Goal: Information Seeking & Learning: Learn about a topic

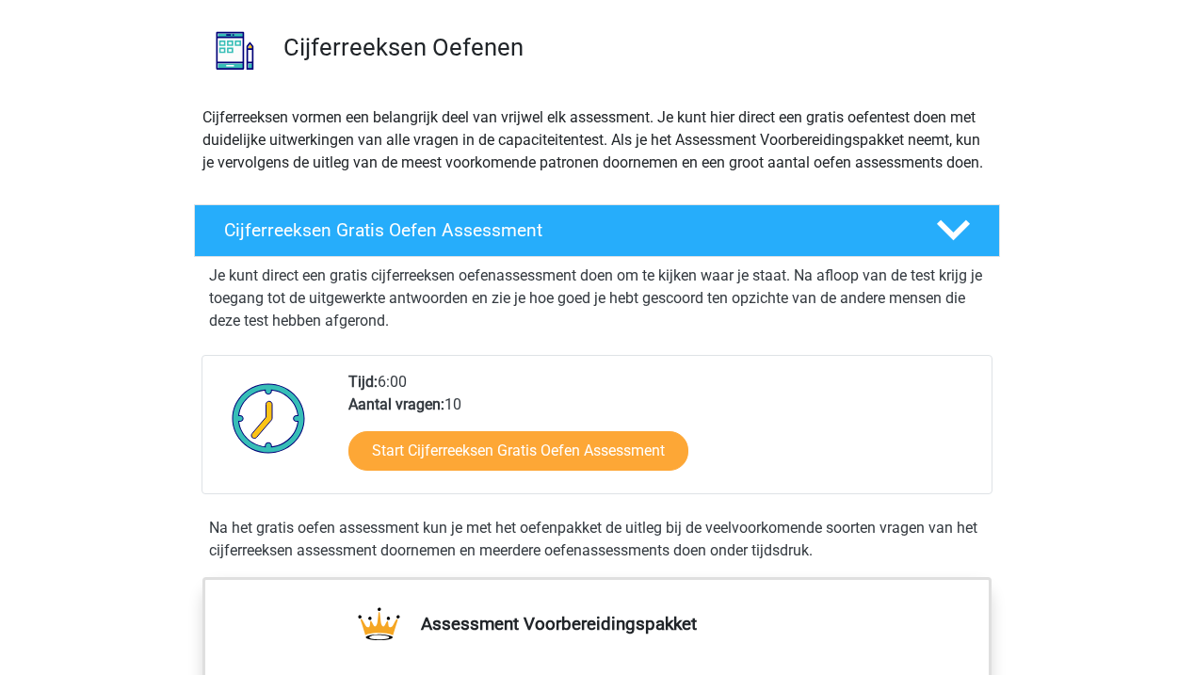
scroll to position [131, 0]
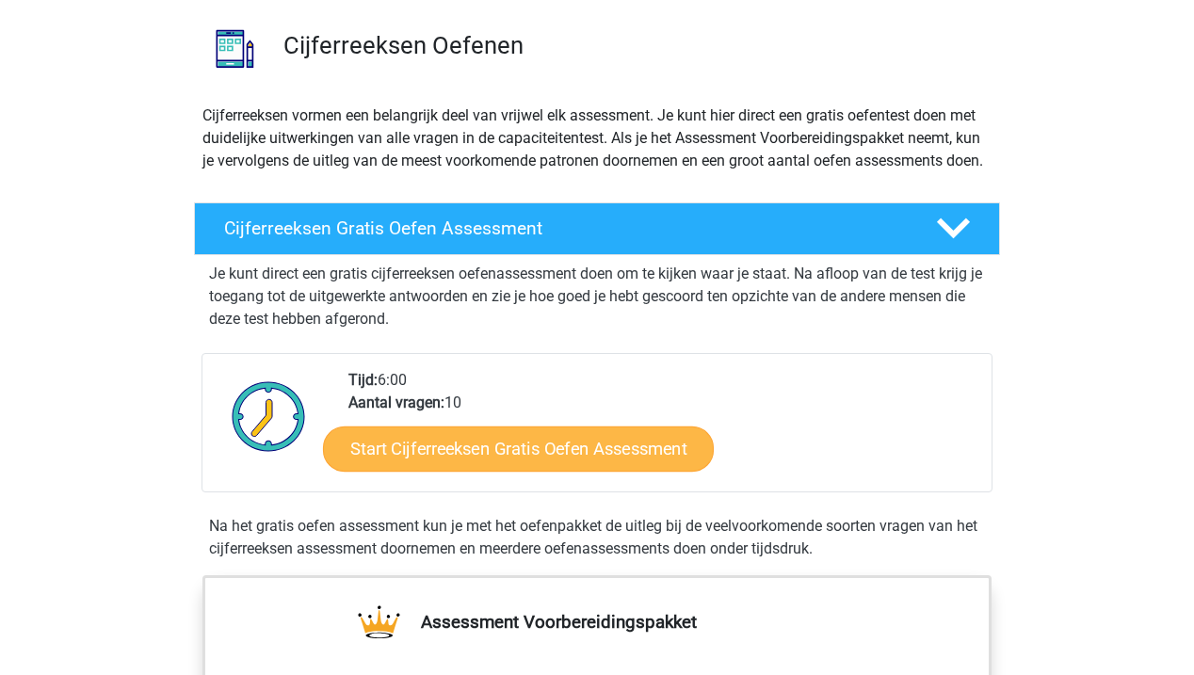
click at [432, 471] on link "Start Cijferreeksen Gratis Oefen Assessment" at bounding box center [518, 448] width 391 height 45
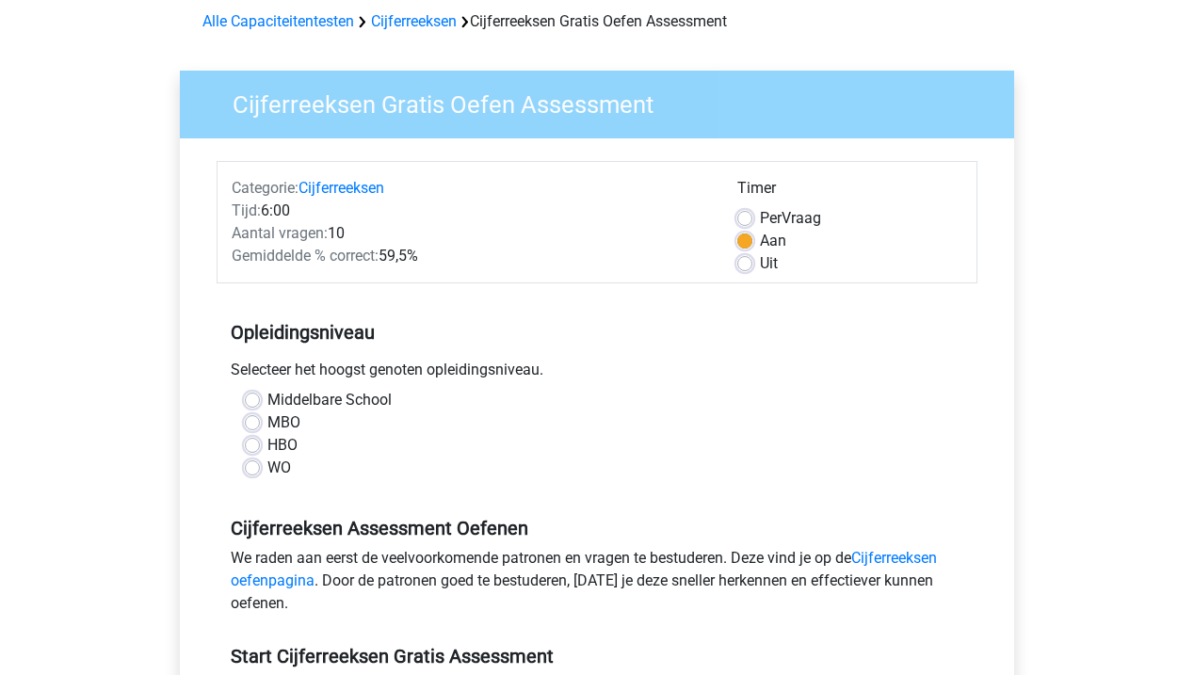
scroll to position [86, 0]
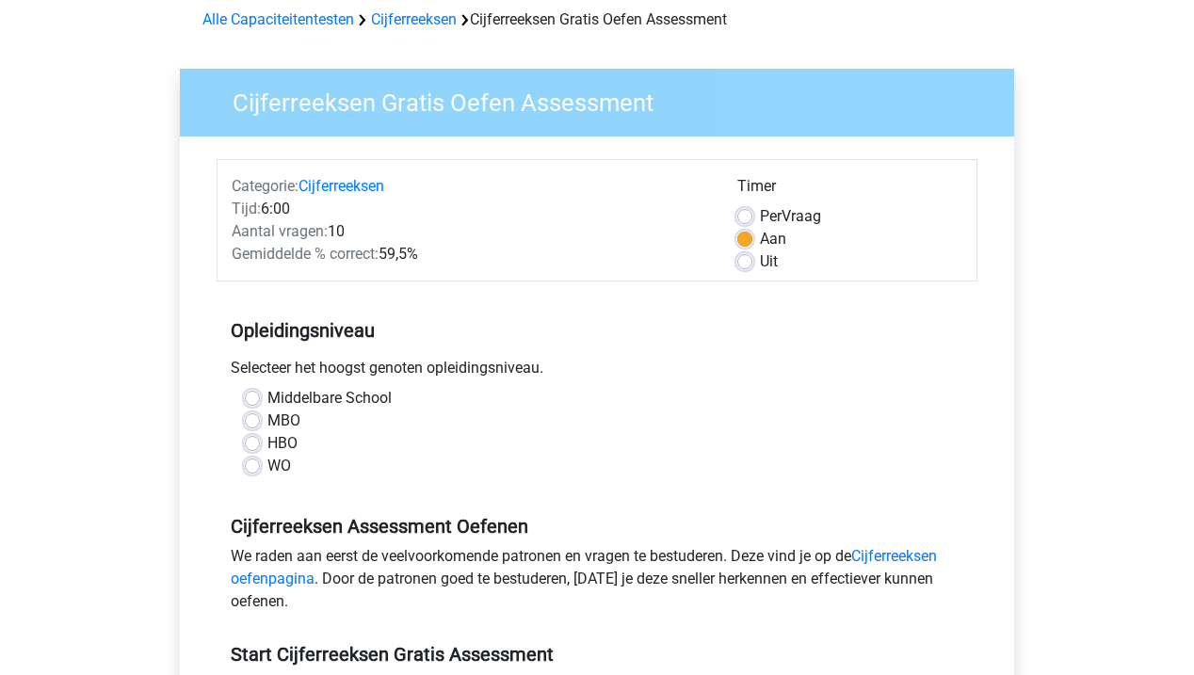
click at [297, 422] on label "MBO" at bounding box center [283, 421] width 33 height 23
click at [260, 422] on input "MBO" at bounding box center [252, 419] width 15 height 19
radio input "true"
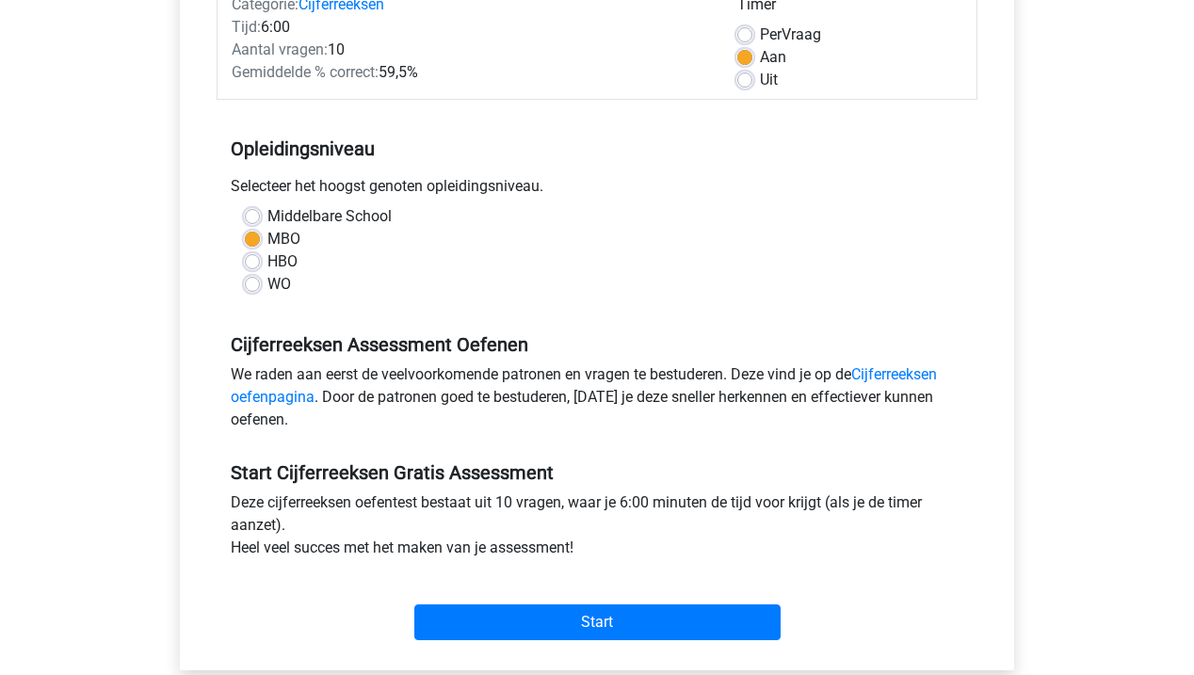
scroll to position [272, 0]
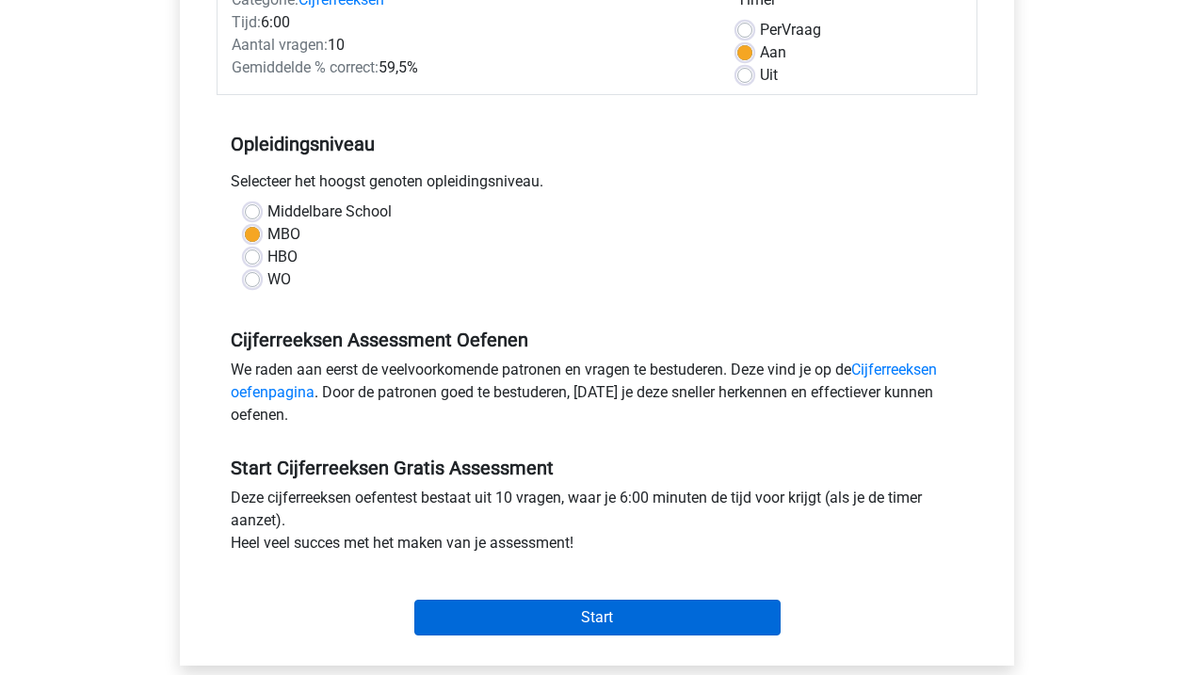
click at [569, 620] on input "Start" at bounding box center [597, 618] width 366 height 36
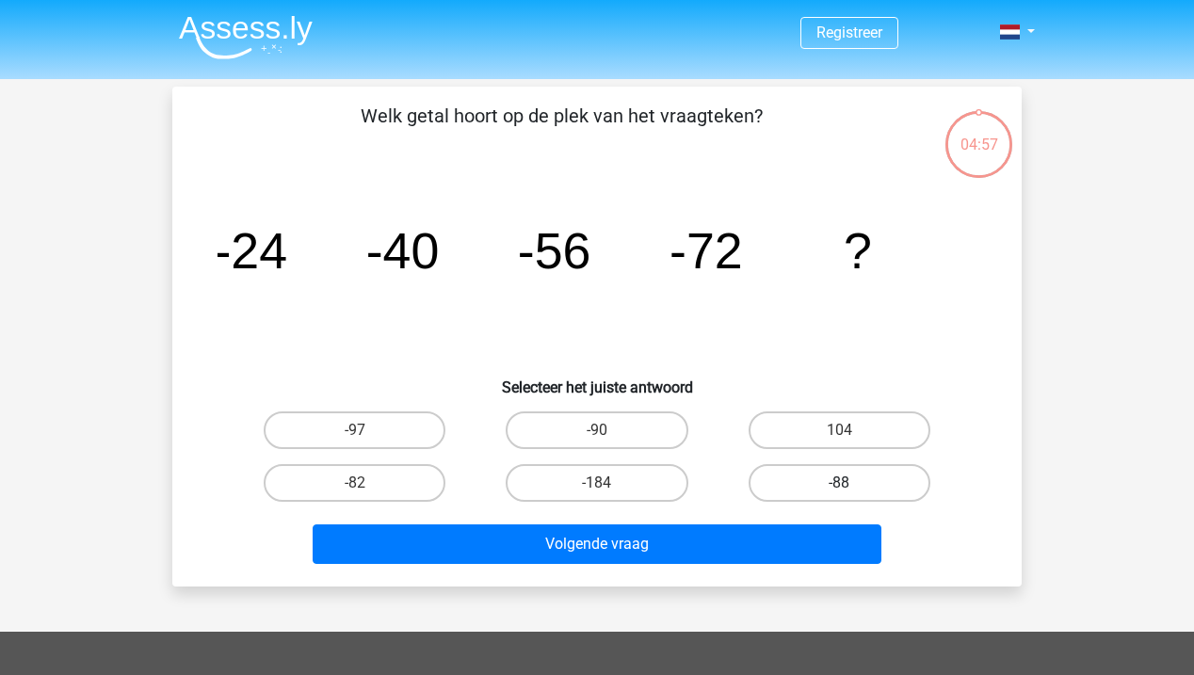
click at [811, 481] on label "-88" at bounding box center [839, 483] width 182 height 38
click at [839, 483] on input "-88" at bounding box center [845, 489] width 12 height 12
radio input "true"
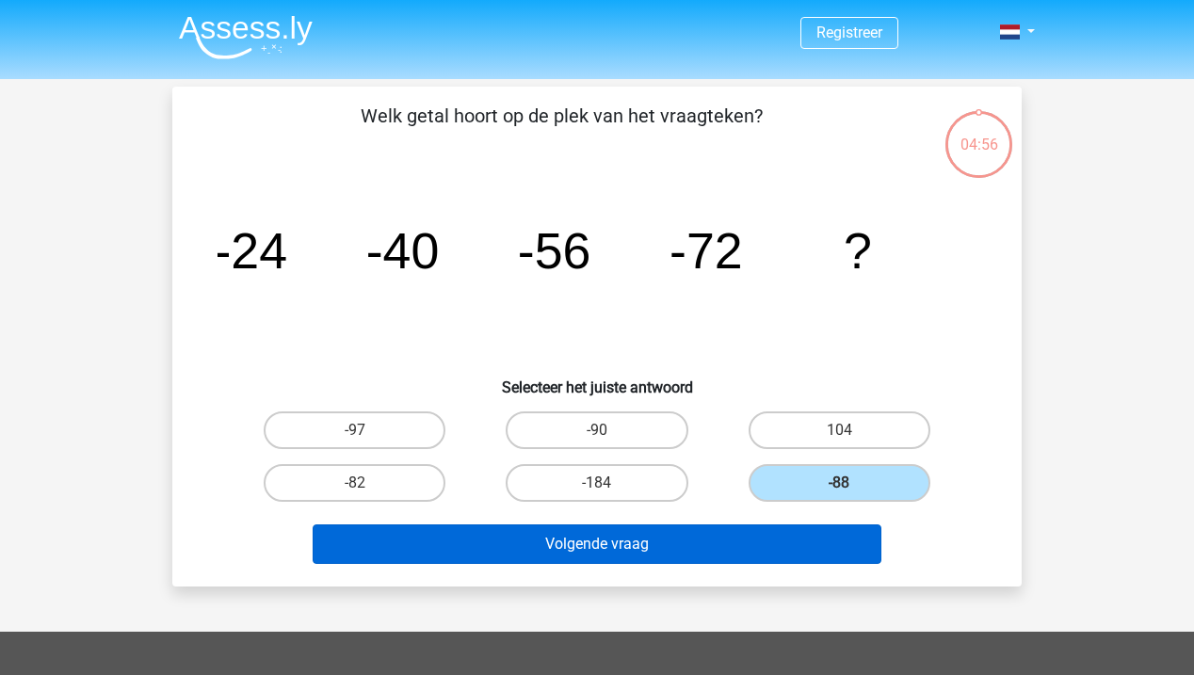
click at [678, 541] on button "Volgende vraag" at bounding box center [598, 544] width 570 height 40
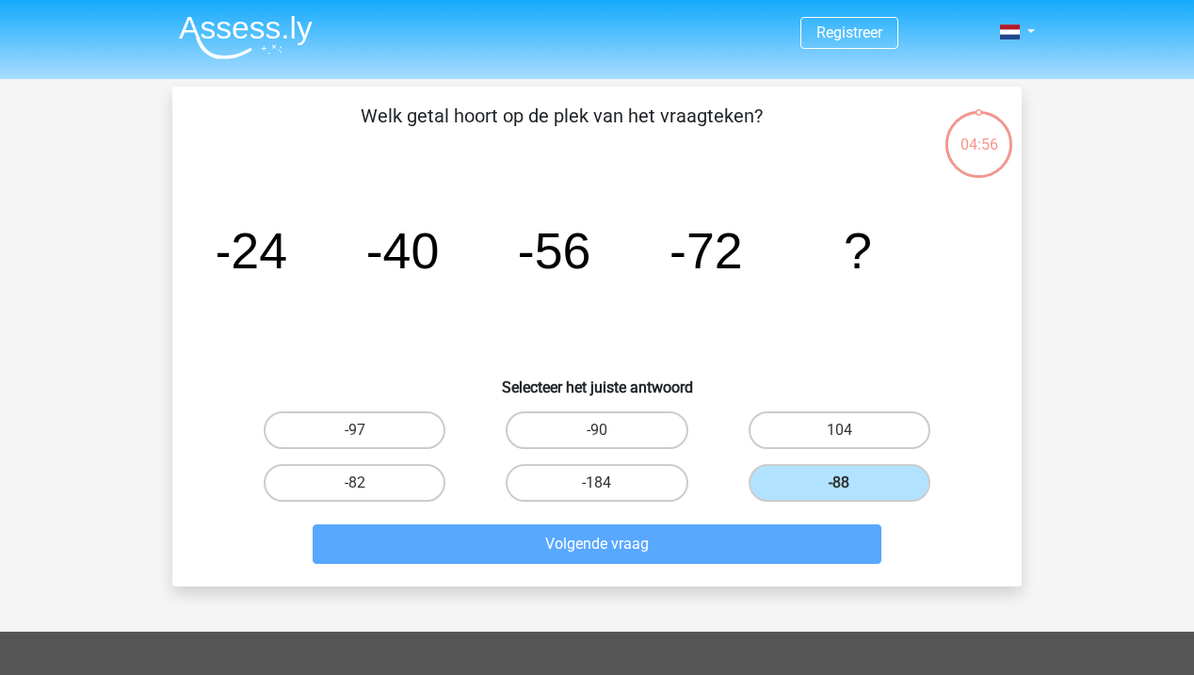
scroll to position [87, 0]
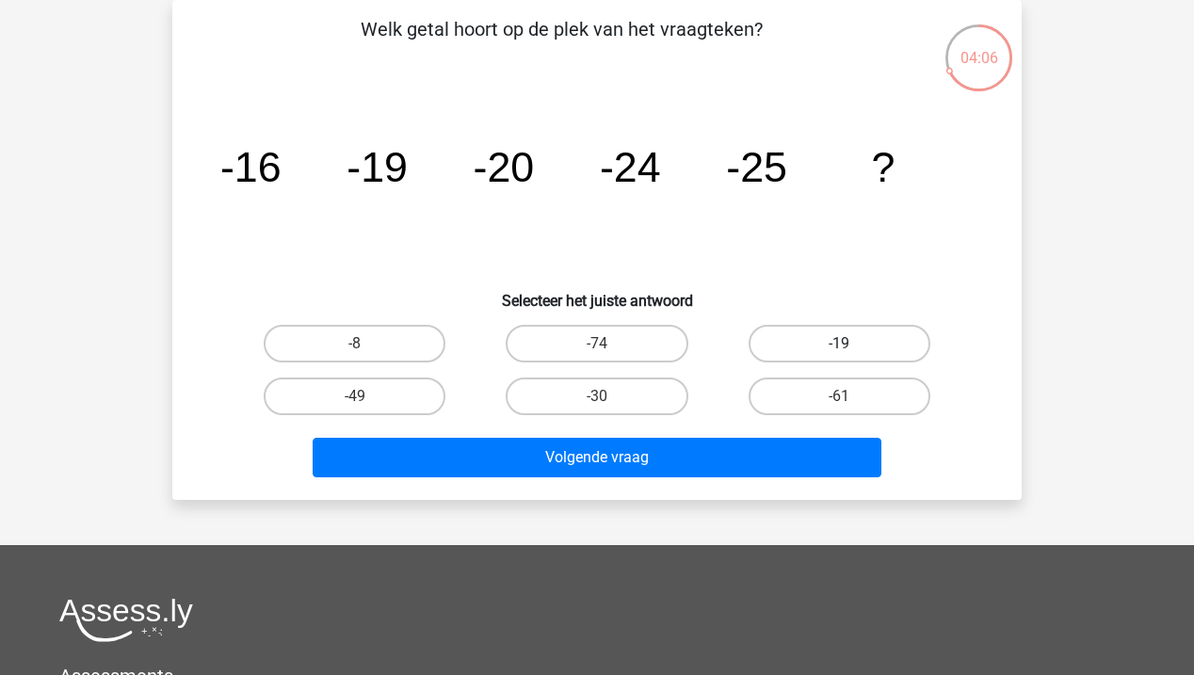
click at [889, 356] on label "-19" at bounding box center [839, 344] width 182 height 38
click at [851, 356] on input "-19" at bounding box center [845, 350] width 12 height 12
radio input "true"
click at [644, 389] on label "-30" at bounding box center [597, 397] width 182 height 38
click at [609, 396] on input "-30" at bounding box center [603, 402] width 12 height 12
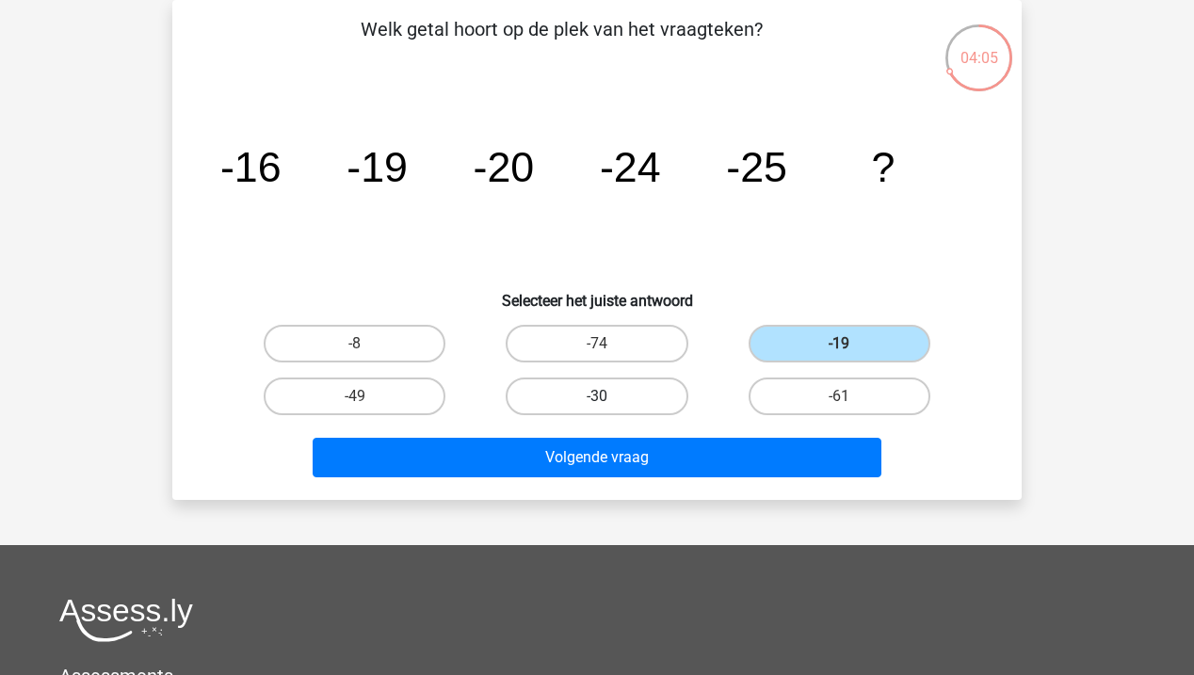
radio input "true"
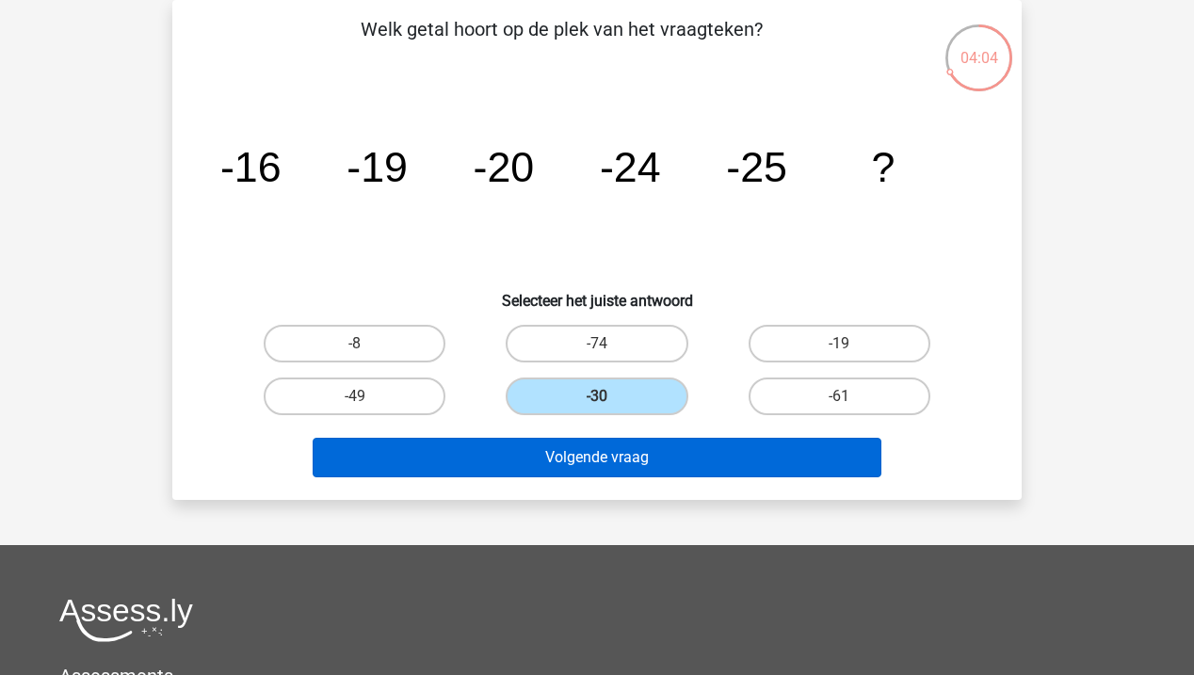
click at [655, 457] on button "Volgende vraag" at bounding box center [598, 458] width 570 height 40
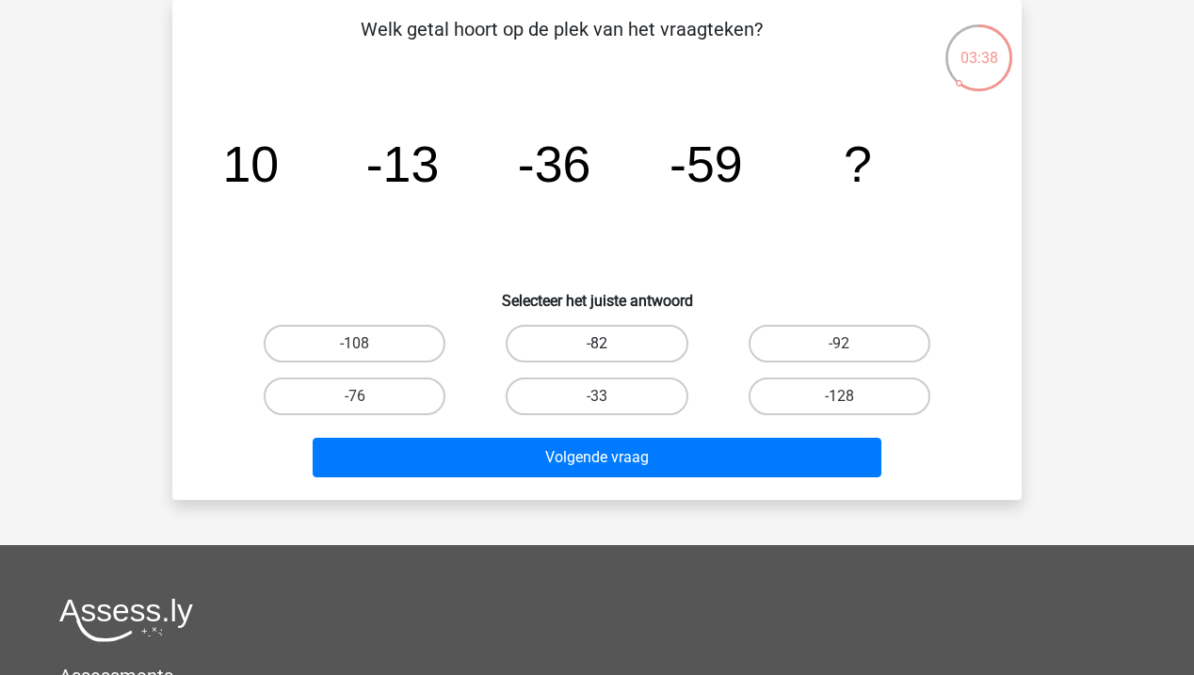
click at [643, 350] on label "-82" at bounding box center [597, 344] width 182 height 38
click at [609, 350] on input "-82" at bounding box center [603, 350] width 12 height 12
radio input "true"
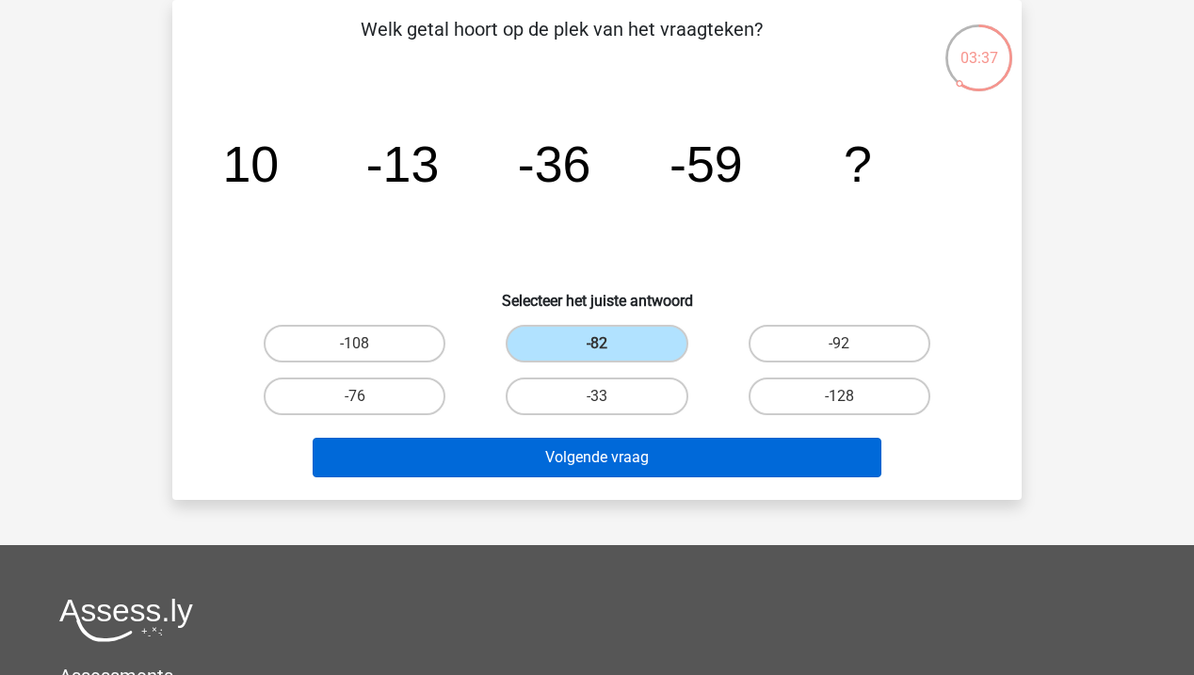
click at [672, 465] on button "Volgende vraag" at bounding box center [598, 458] width 570 height 40
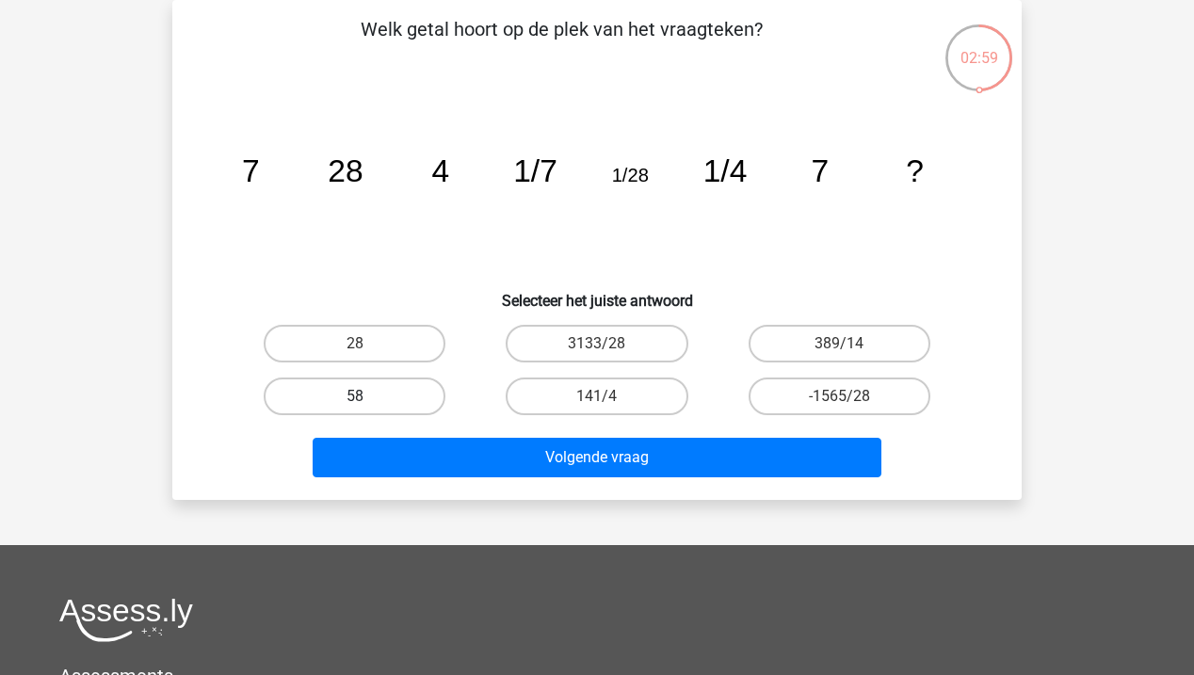
click at [395, 380] on label "58" at bounding box center [355, 397] width 182 height 38
click at [367, 396] on input "58" at bounding box center [361, 402] width 12 height 12
radio input "true"
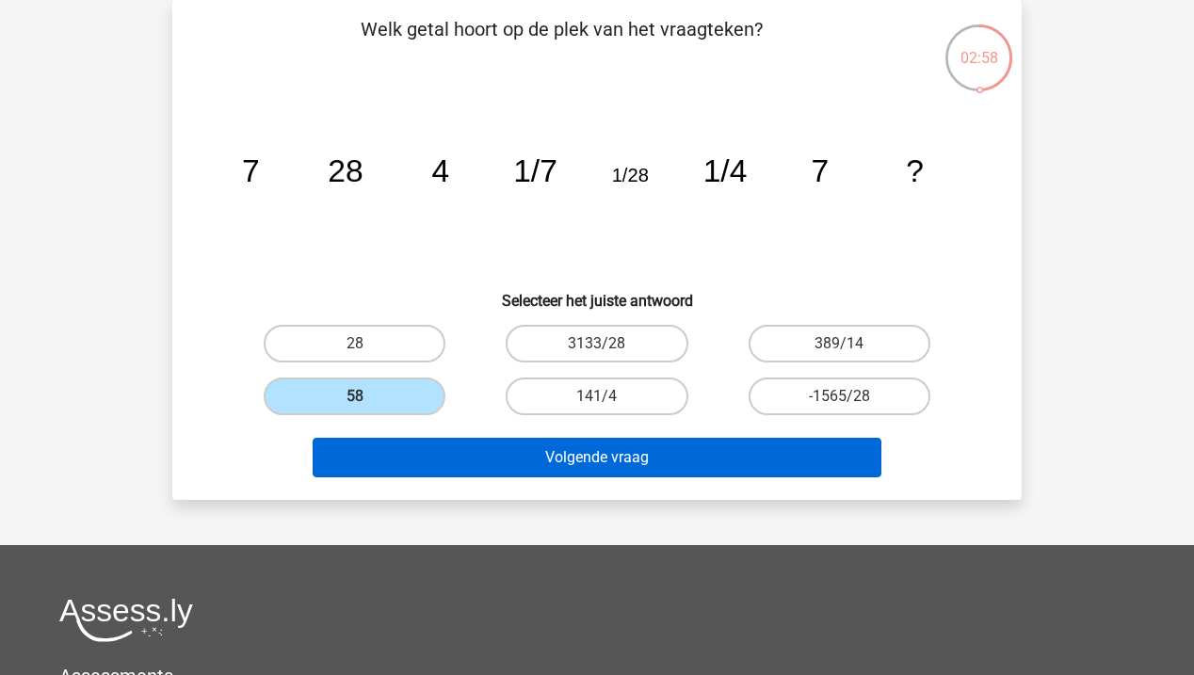
click at [469, 448] on button "Volgende vraag" at bounding box center [598, 458] width 570 height 40
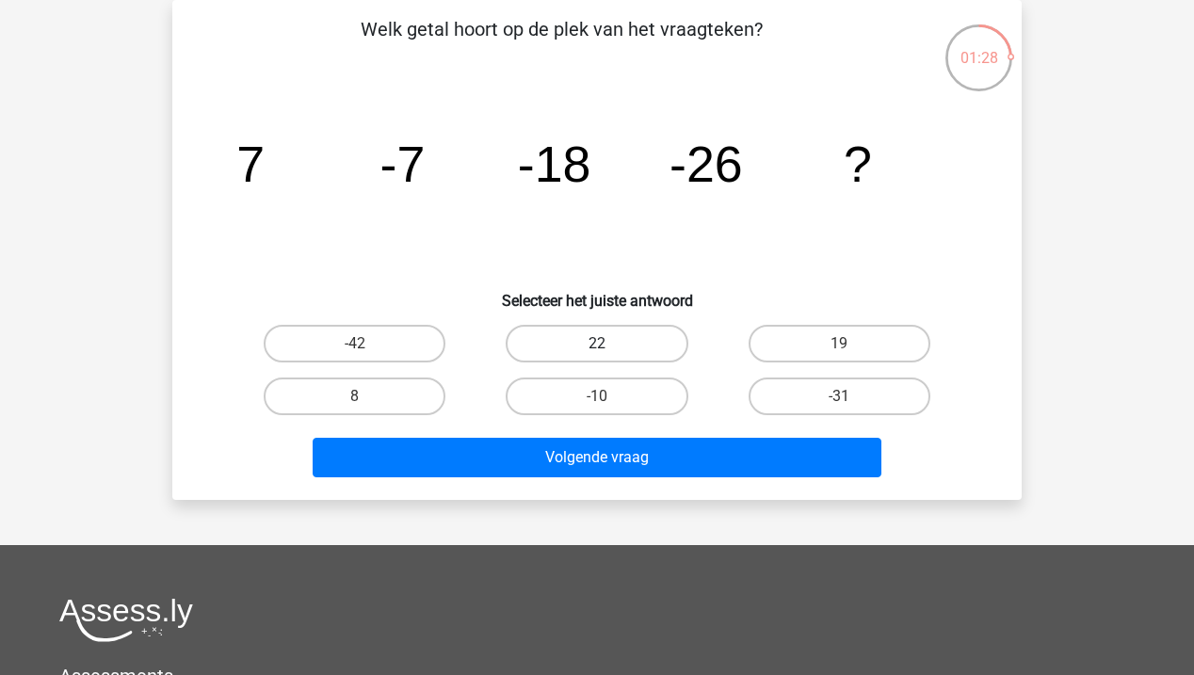
click at [669, 343] on label "22" at bounding box center [597, 344] width 182 height 38
click at [609, 344] on input "22" at bounding box center [603, 350] width 12 height 12
radio input "true"
click at [885, 400] on label "-31" at bounding box center [839, 397] width 182 height 38
click at [851, 400] on input "-31" at bounding box center [845, 402] width 12 height 12
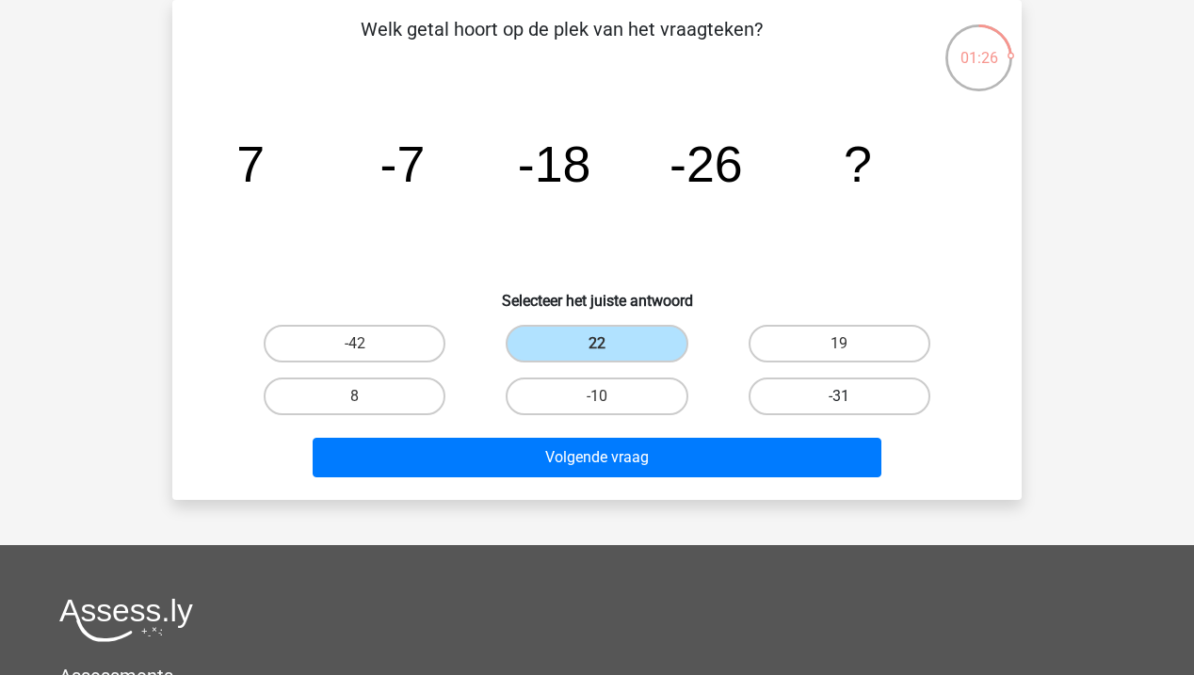
radio input "true"
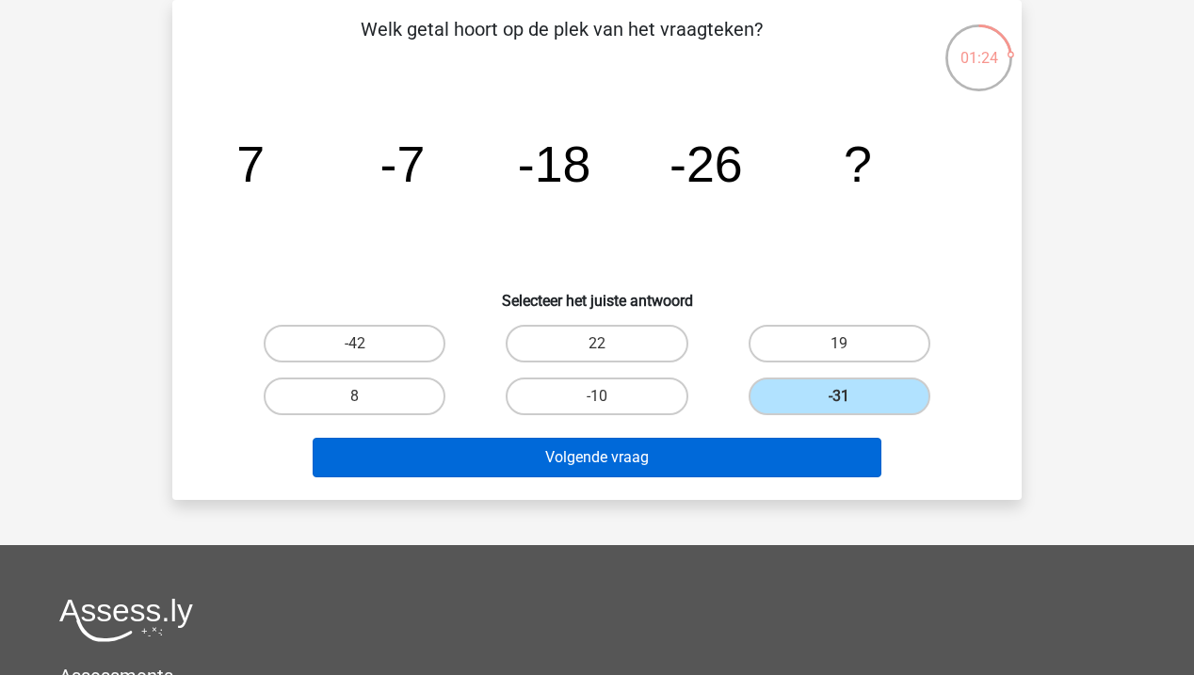
click at [742, 457] on button "Volgende vraag" at bounding box center [598, 458] width 570 height 40
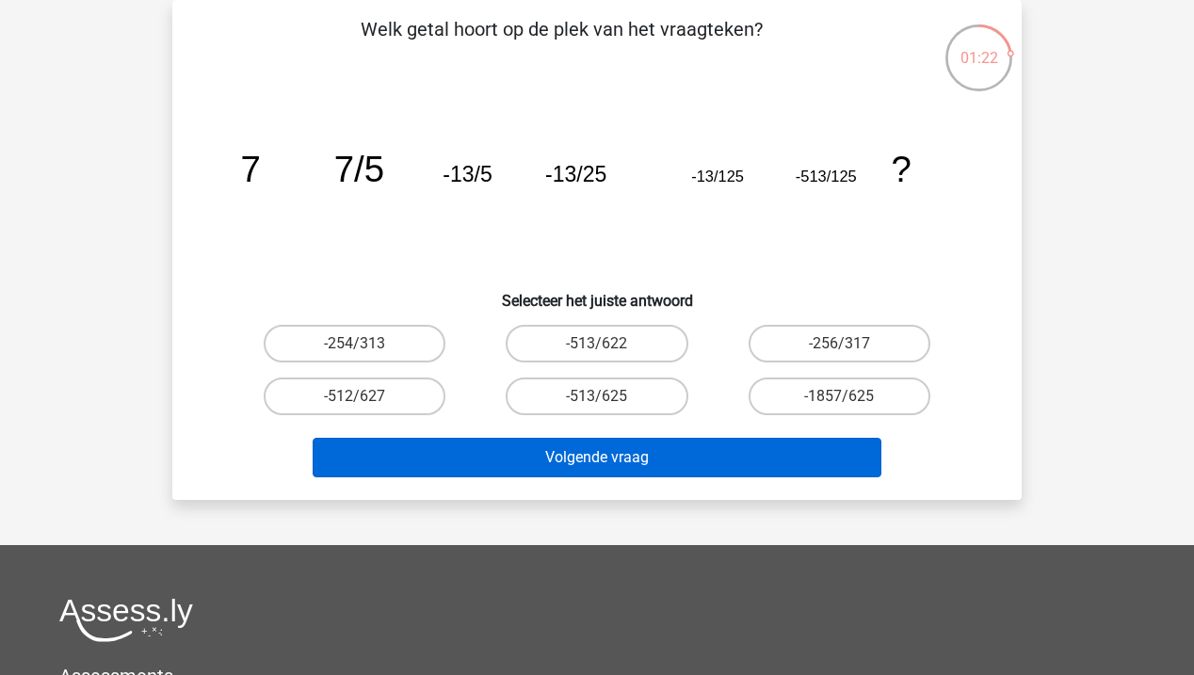
click at [628, 446] on button "Volgende vraag" at bounding box center [598, 458] width 570 height 40
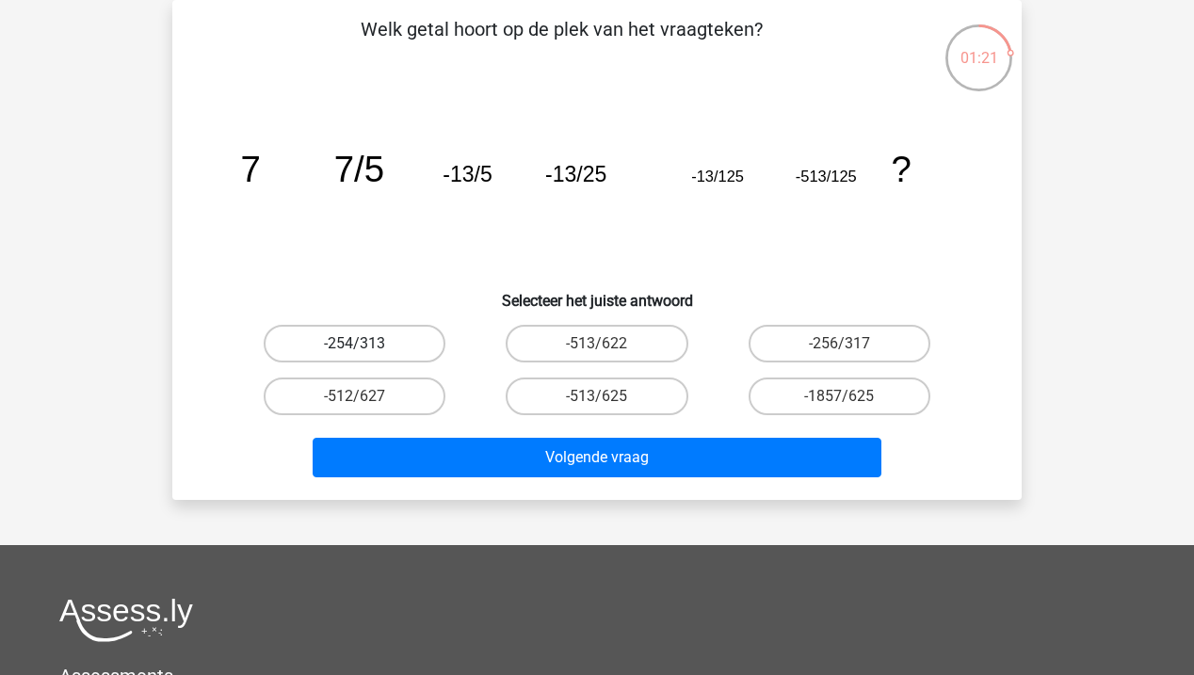
click at [393, 347] on label "-254/313" at bounding box center [355, 344] width 182 height 38
click at [367, 347] on input "-254/313" at bounding box center [361, 350] width 12 height 12
radio input "true"
click at [551, 435] on div "Volgende vraag" at bounding box center [596, 454] width 789 height 62
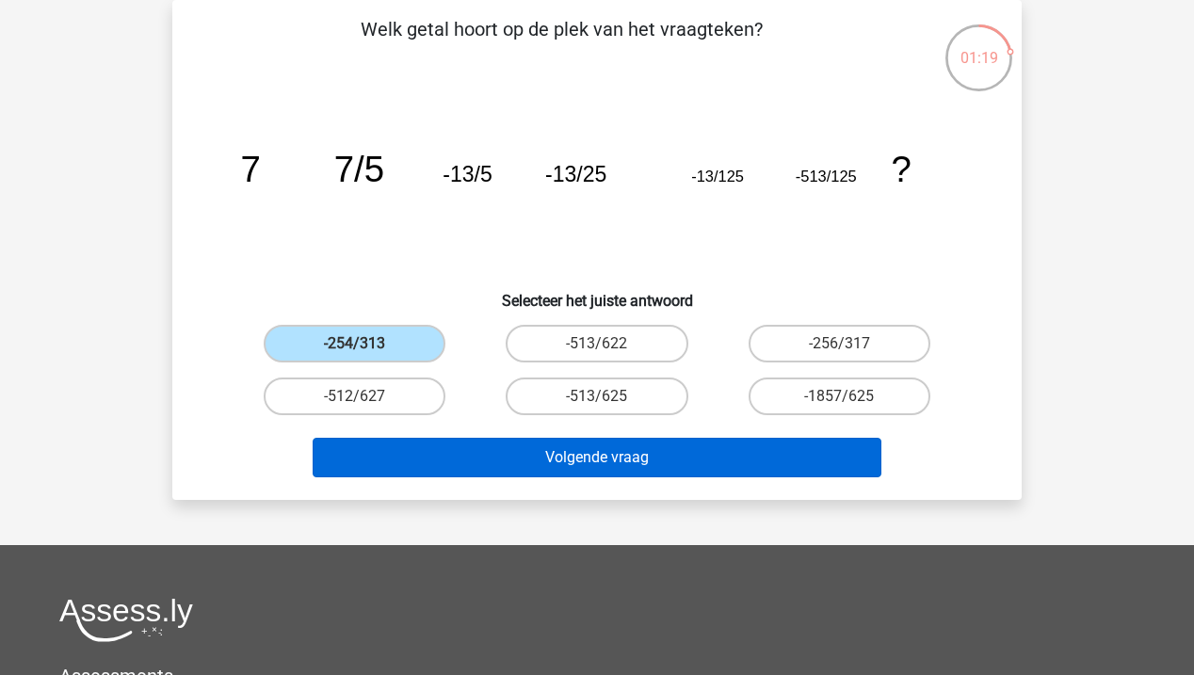
click at [554, 454] on button "Volgende vraag" at bounding box center [598, 458] width 570 height 40
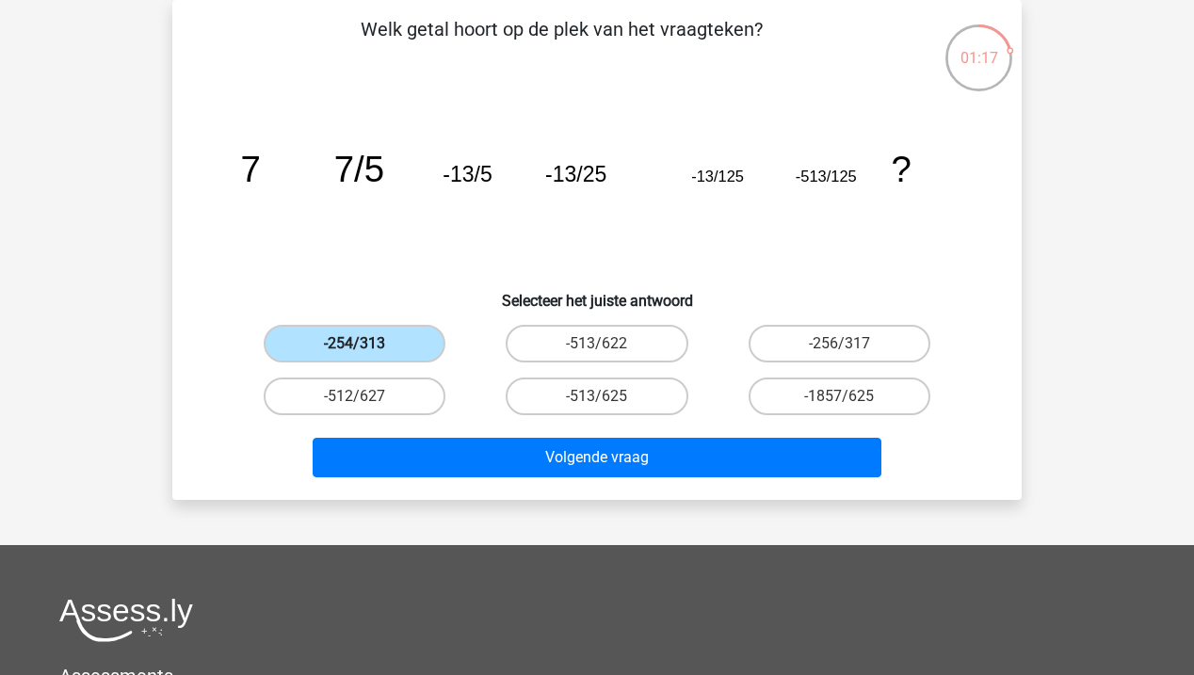
click at [387, 346] on label "-254/313" at bounding box center [355, 344] width 182 height 38
click at [367, 346] on input "-254/313" at bounding box center [361, 350] width 12 height 12
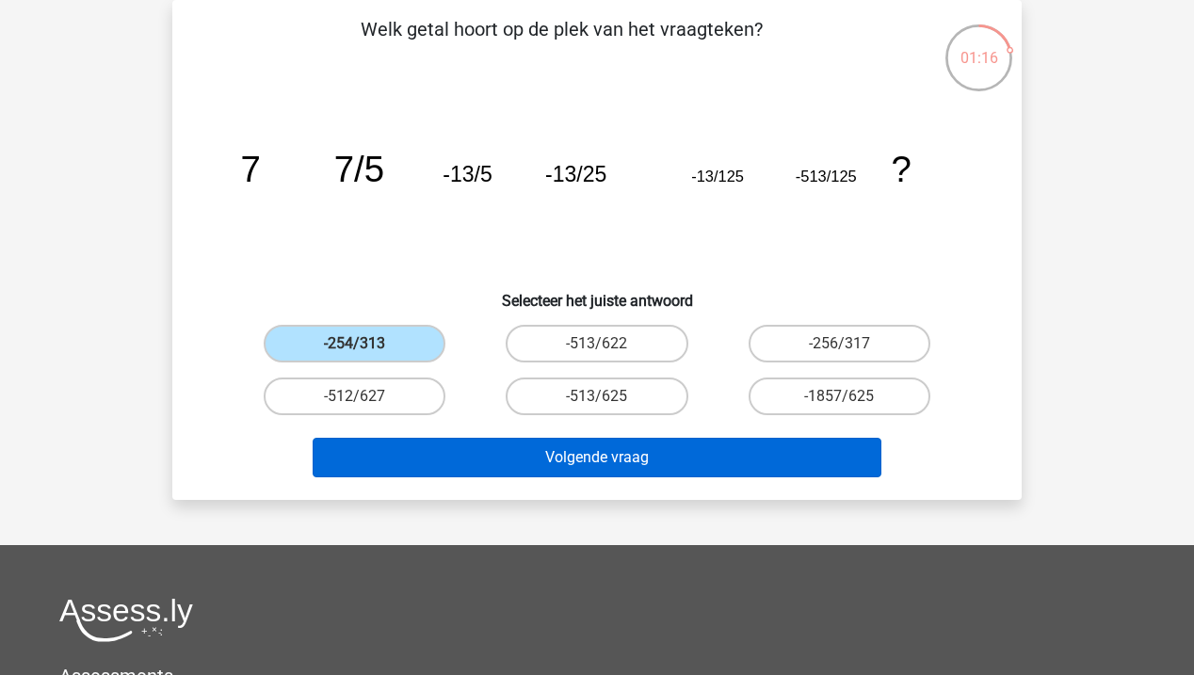
click at [566, 442] on button "Volgende vraag" at bounding box center [598, 458] width 570 height 40
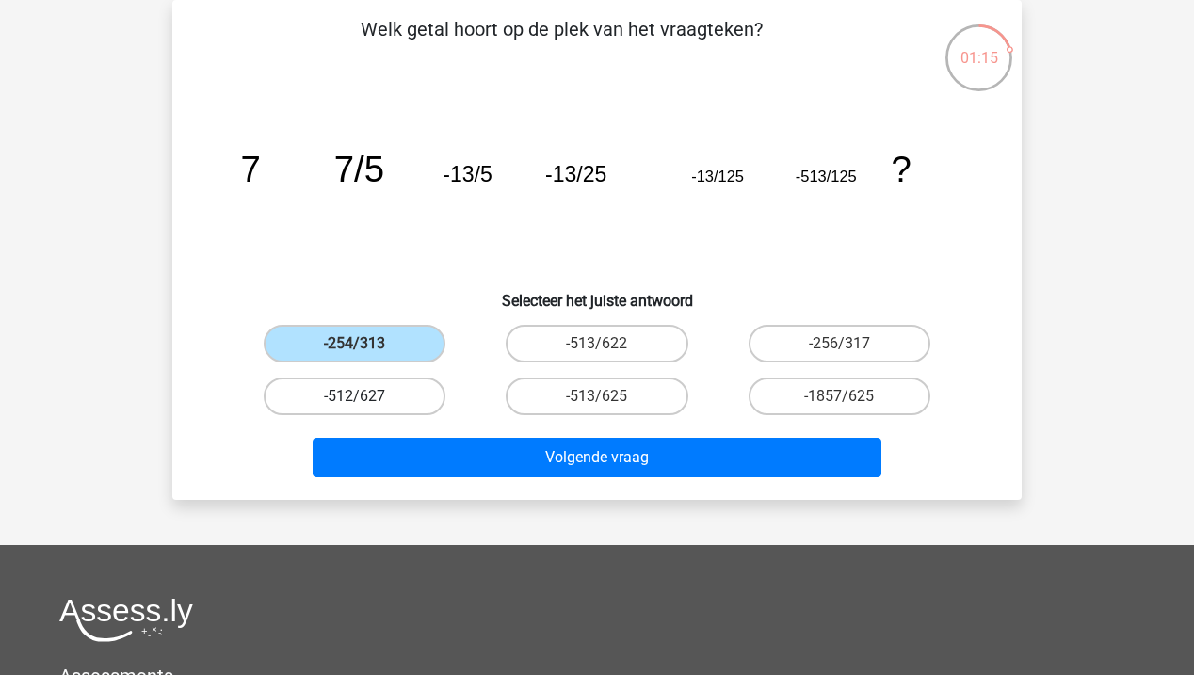
click at [325, 385] on label "-512/627" at bounding box center [355, 397] width 182 height 38
click at [355, 396] on input "-512/627" at bounding box center [361, 402] width 12 height 12
radio input "true"
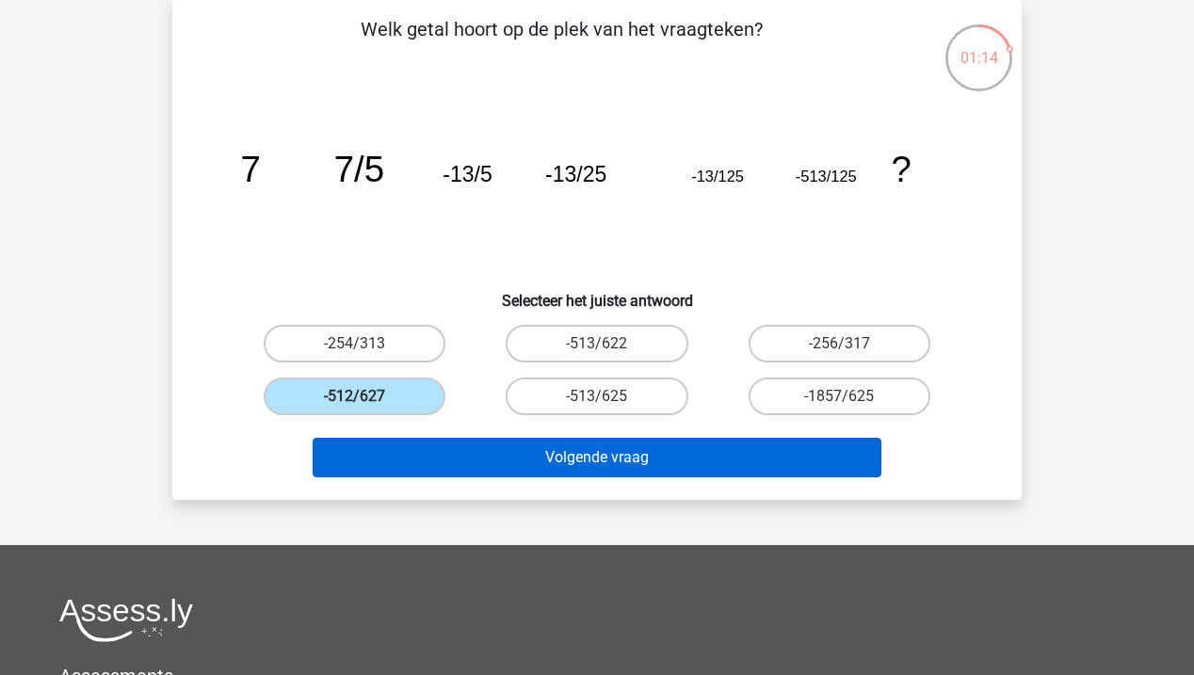
click at [645, 451] on button "Volgende vraag" at bounding box center [598, 458] width 570 height 40
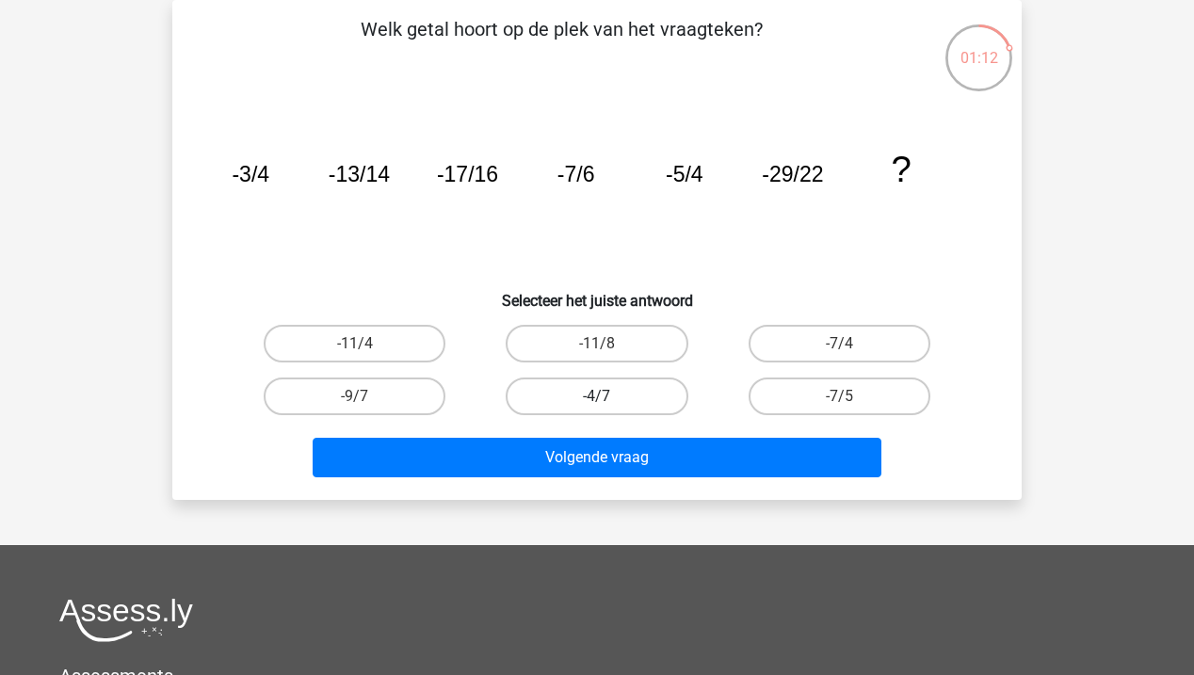
click at [636, 401] on label "-4/7" at bounding box center [597, 397] width 182 height 38
click at [609, 401] on input "-4/7" at bounding box center [603, 402] width 12 height 12
radio input "true"
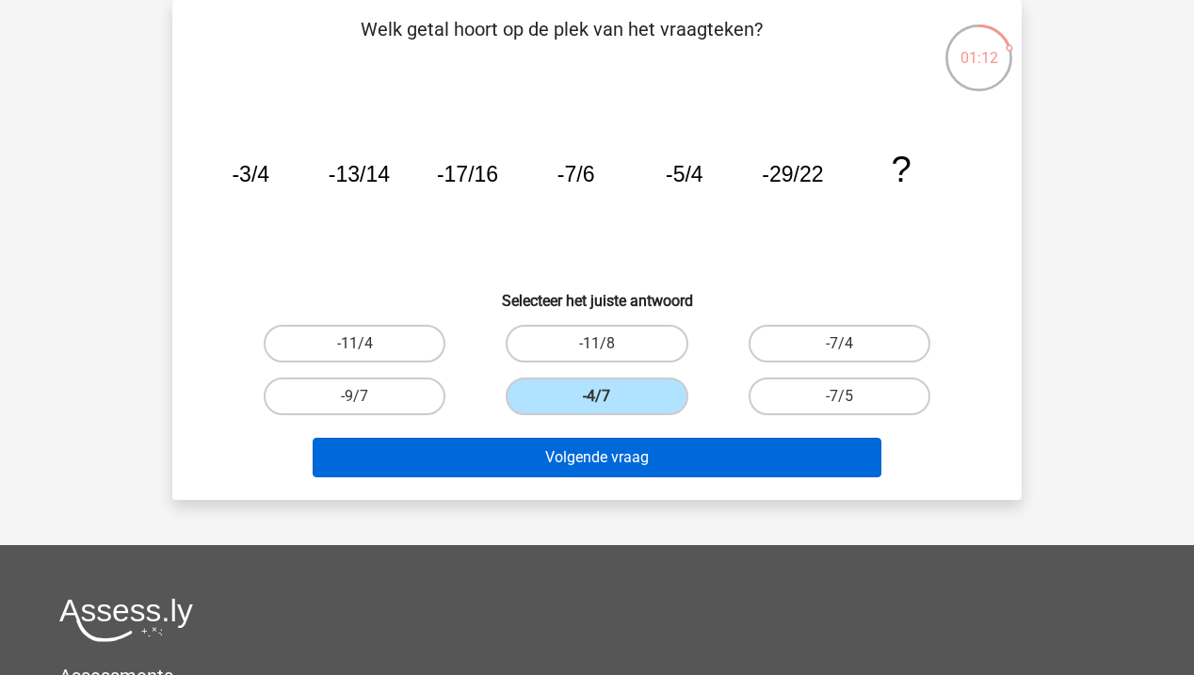
click at [635, 446] on button "Volgende vraag" at bounding box center [598, 458] width 570 height 40
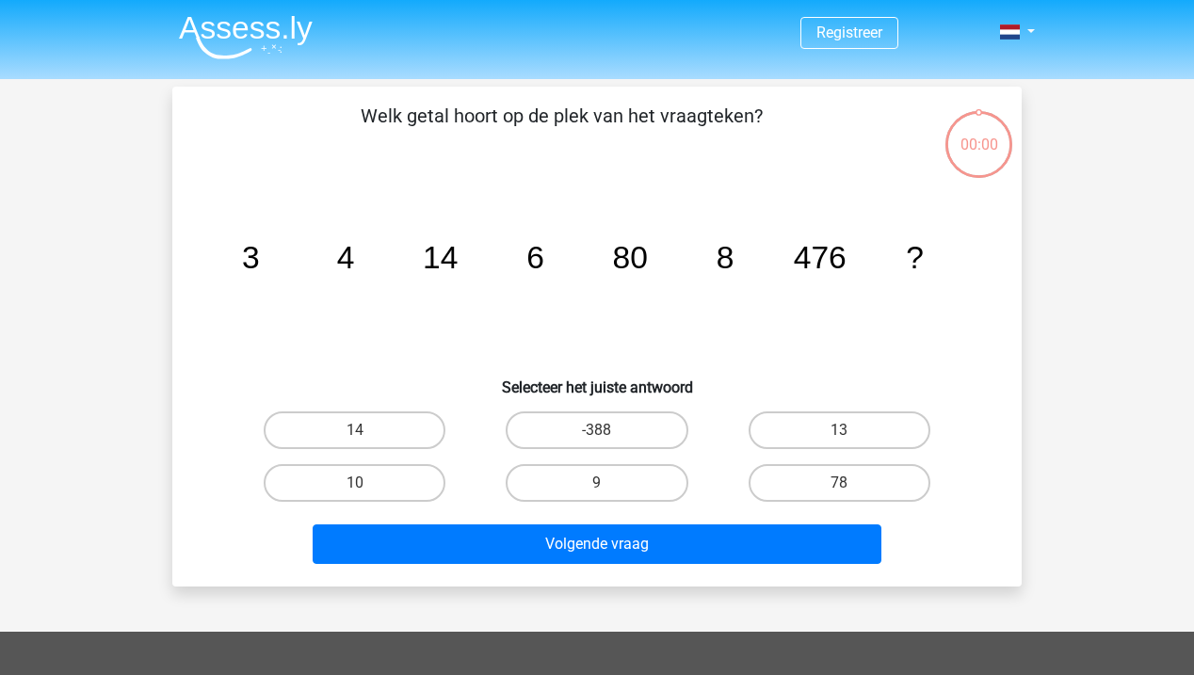
scroll to position [87, 0]
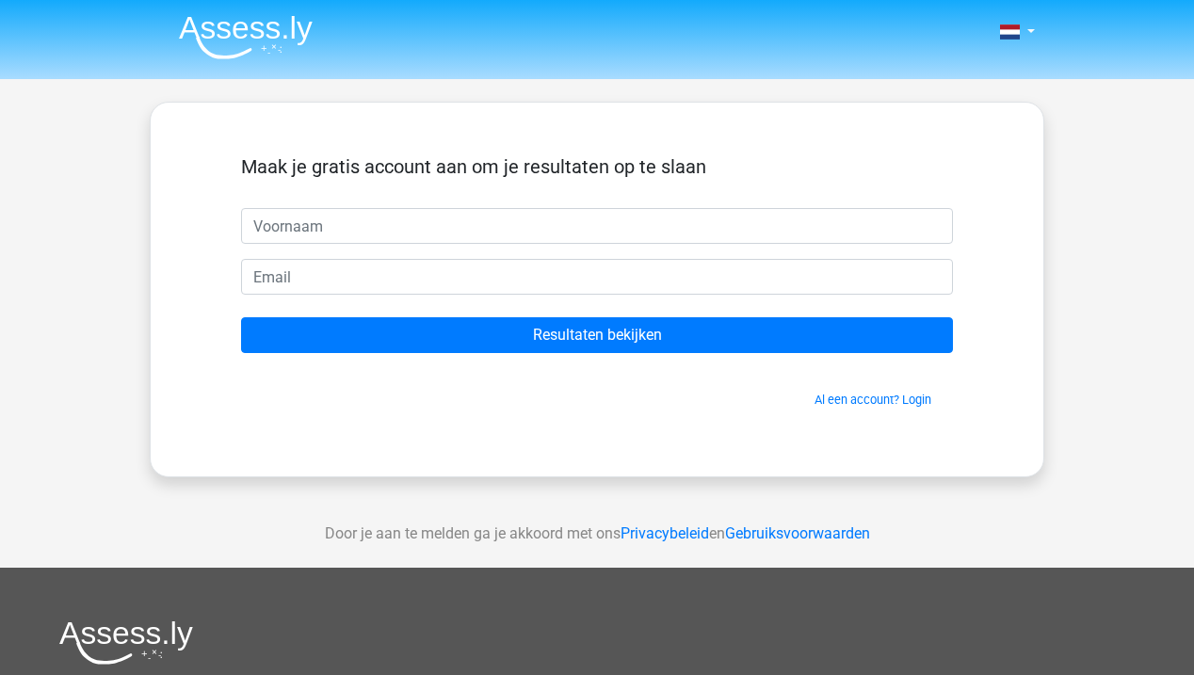
scroll to position [87, 0]
